Goal: Complete application form

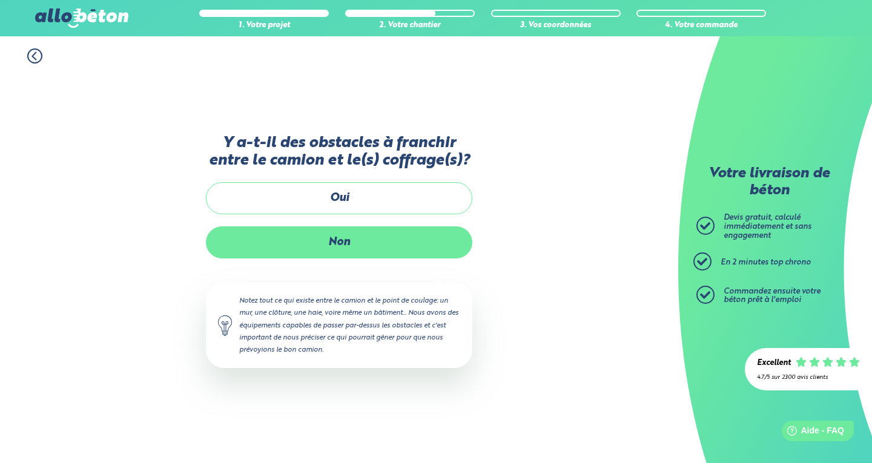
click at [389, 246] on label "Non" at bounding box center [339, 243] width 267 height 32
click at [0, 0] on input "Non" at bounding box center [0, 0] width 0 height 0
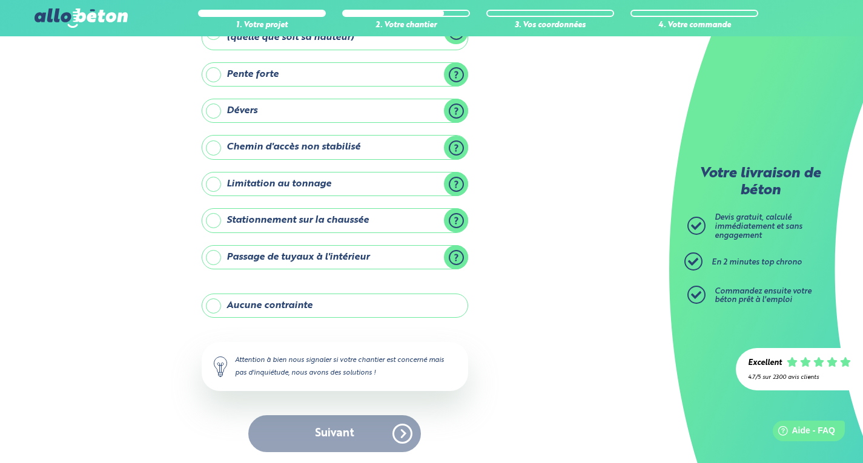
scroll to position [98, 0]
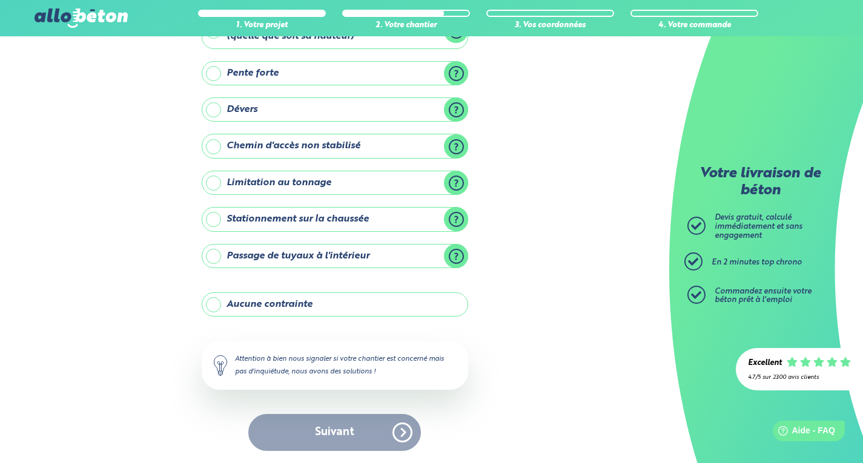
click at [278, 311] on label "Aucune contrainte" at bounding box center [335, 305] width 267 height 24
click at [0, 0] on input "Aucune contrainte" at bounding box center [0, 0] width 0 height 0
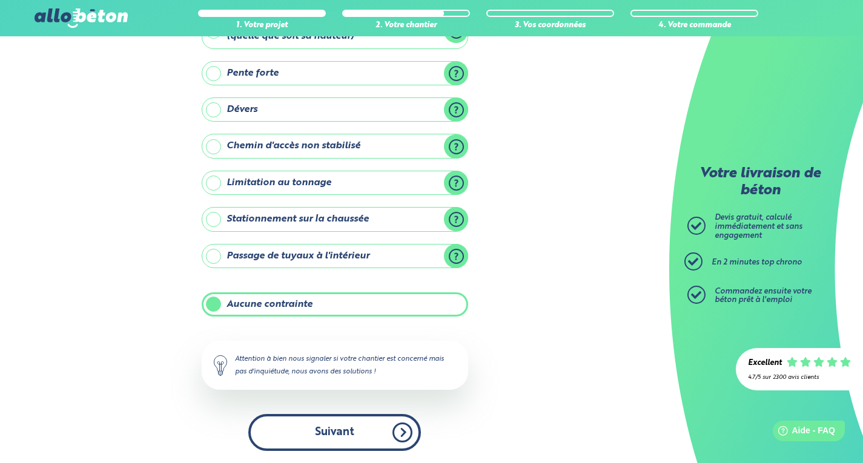
click at [269, 436] on button "Suivant" at bounding box center [334, 432] width 173 height 37
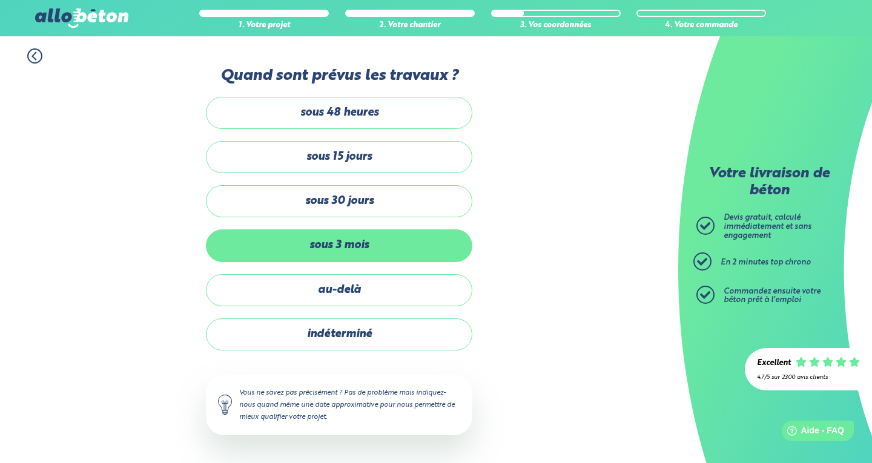
click at [341, 256] on label "sous 3 mois" at bounding box center [339, 246] width 267 height 32
click at [0, 0] on input "sous 3 mois" at bounding box center [0, 0] width 0 height 0
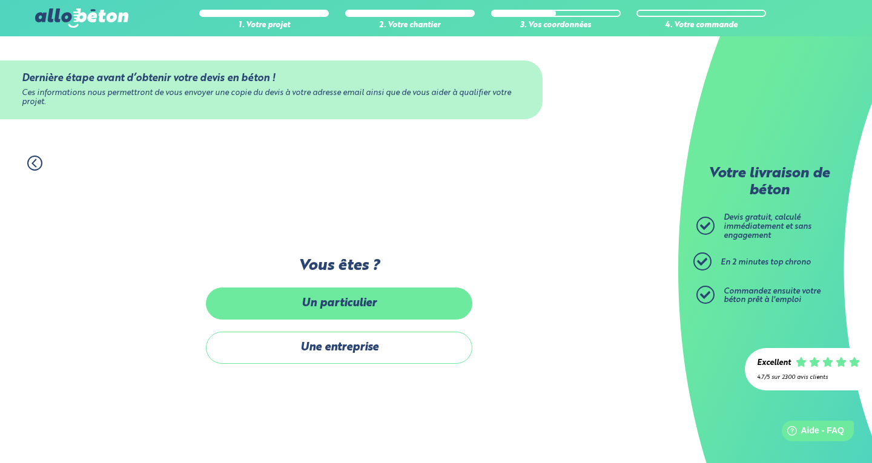
click at [325, 309] on label "Un particulier" at bounding box center [339, 304] width 267 height 32
click at [0, 0] on input "Un particulier" at bounding box center [0, 0] width 0 height 0
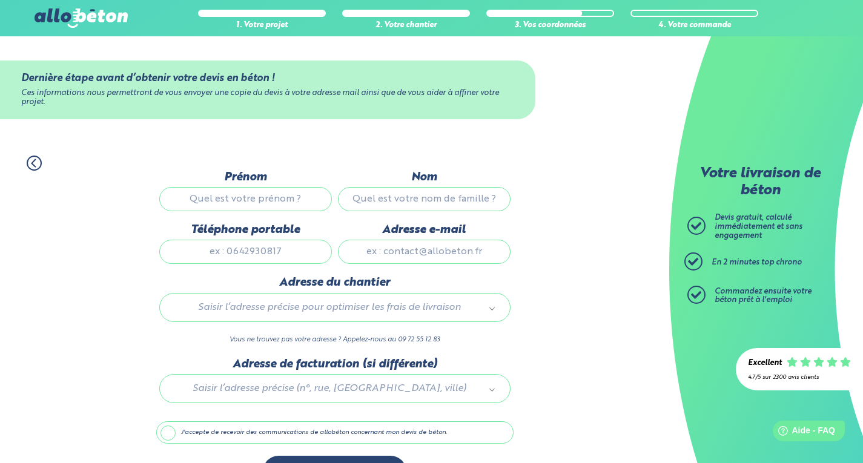
click at [271, 211] on input "Prénom" at bounding box center [245, 199] width 173 height 24
type input "Quentin"
type input "JACOT"
type input "0781718868"
type input "jacotquentin@gmail.com"
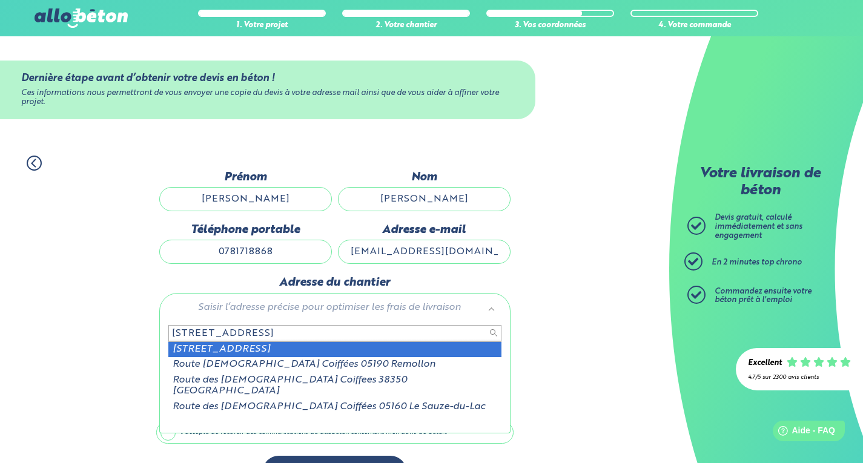
type input "410 route des coiffete"
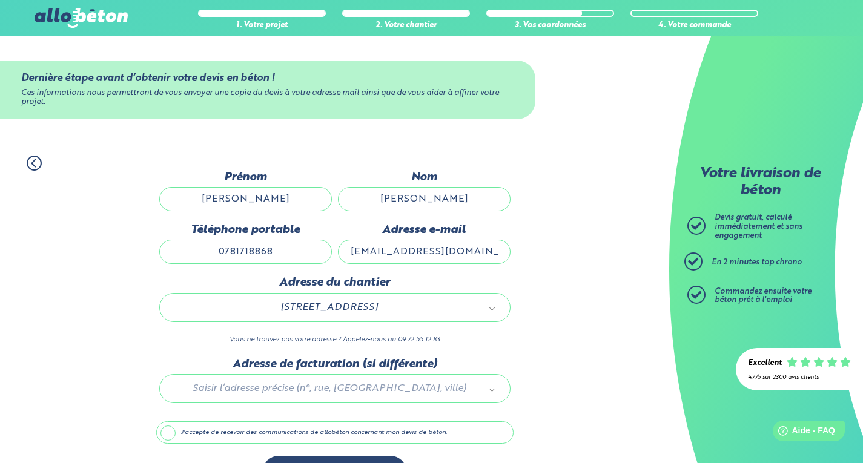
click at [291, 391] on div at bounding box center [334, 387] width 357 height 58
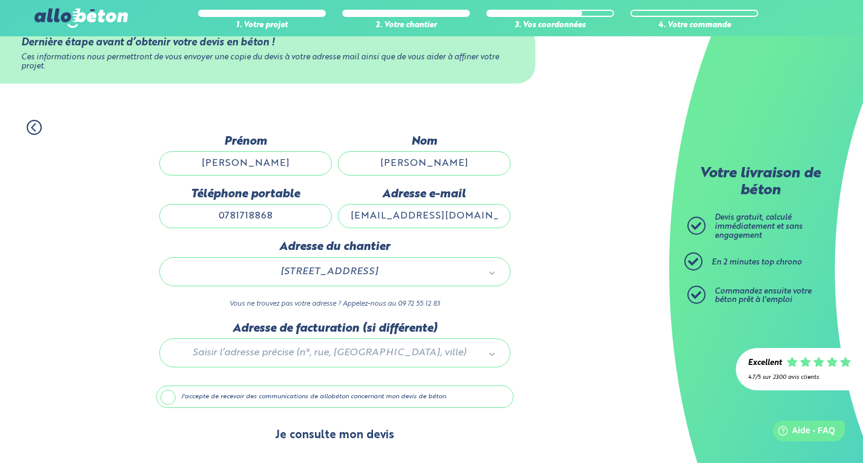
click at [297, 443] on button "Je consulte mon devis" at bounding box center [335, 435] width 144 height 31
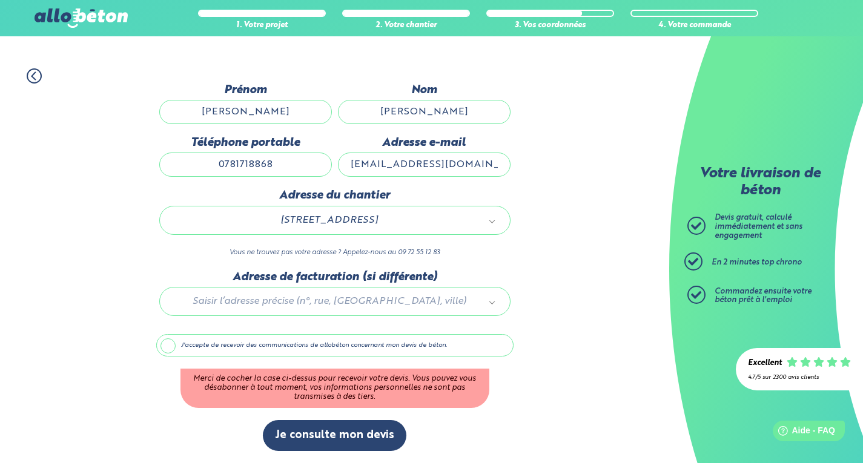
click at [188, 353] on label "J'accepte de recevoir des communications de allobéton concernant mon devis de b…" at bounding box center [334, 345] width 357 height 23
click at [0, 0] on input "J'accepte de recevoir des communications de allobéton concernant mon devis de b…" at bounding box center [0, 0] width 0 height 0
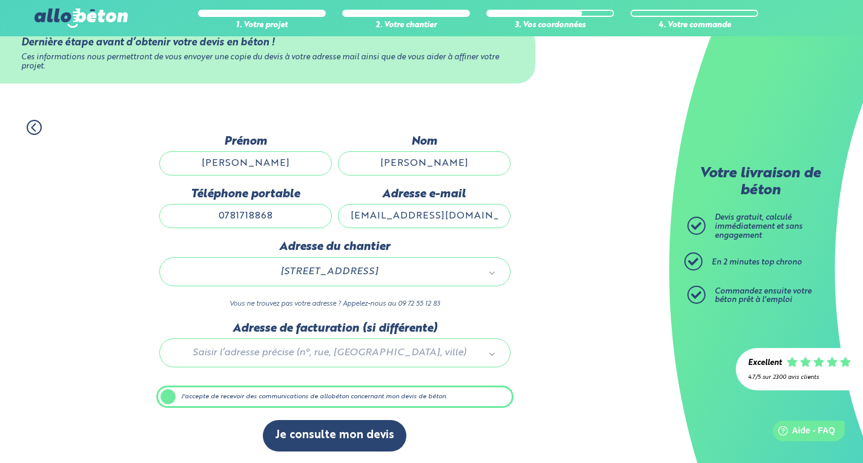
click at [308, 454] on div "Je consulte mon devis" at bounding box center [334, 441] width 357 height 43
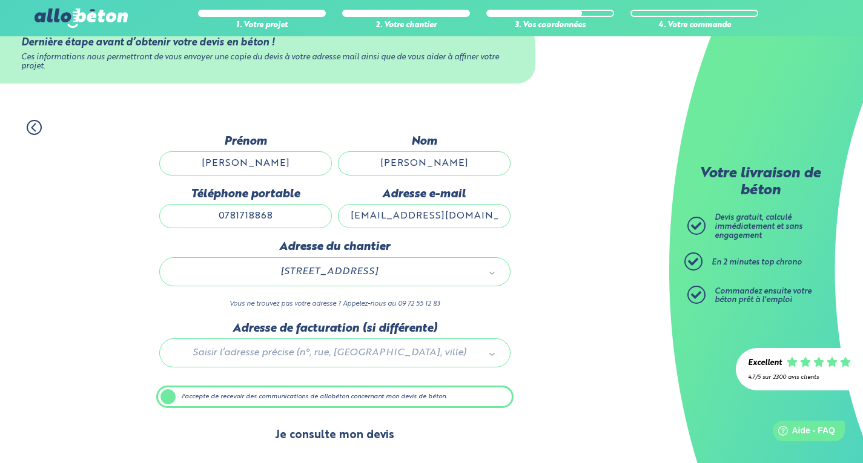
click at [319, 433] on button "Je consulte mon devis" at bounding box center [335, 435] width 144 height 31
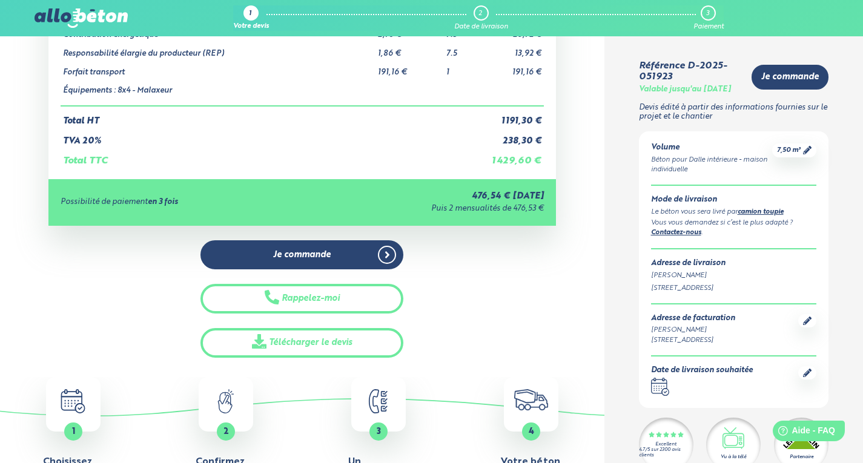
scroll to position [166, 0]
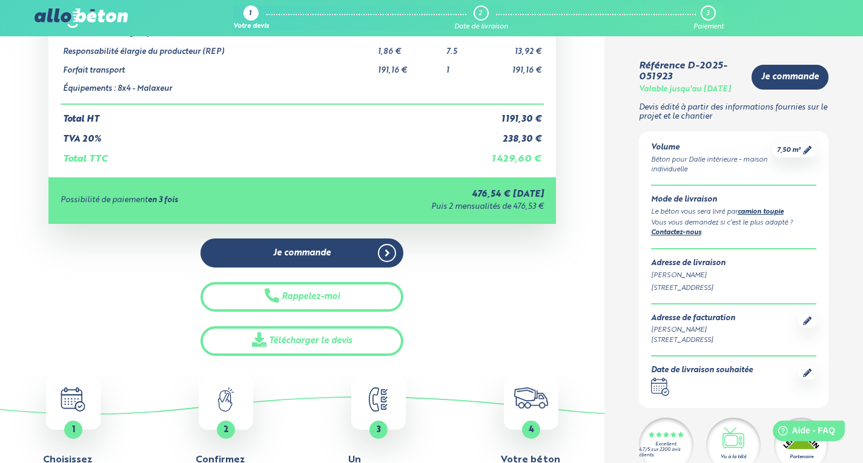
click at [751, 216] on link "camion toupie" at bounding box center [761, 212] width 46 height 7
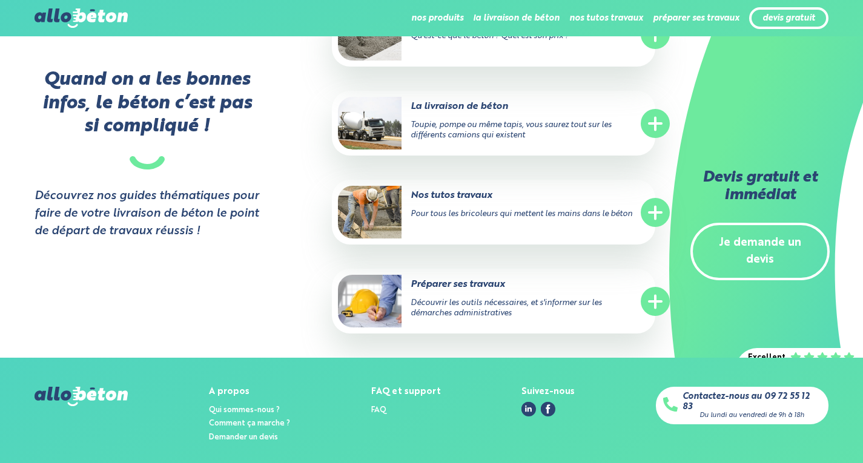
scroll to position [2882, 0]
